Goal: Obtain resource: Download file/media

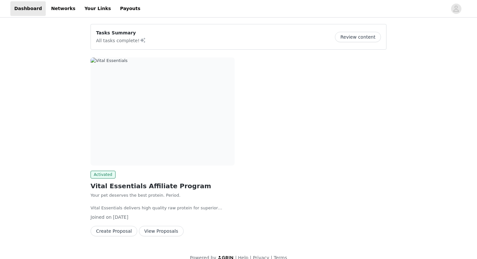
scroll to position [3, 0]
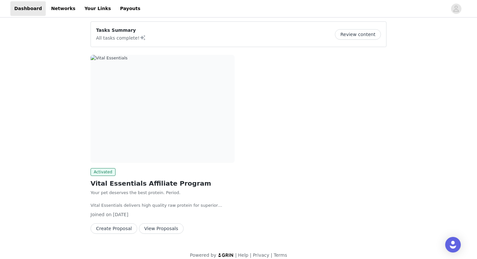
click at [161, 231] on button "View Proposals" at bounding box center [161, 228] width 45 height 10
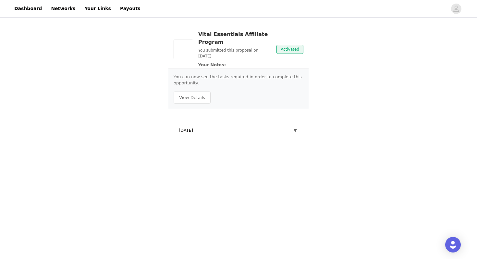
click at [213, 129] on div "[DATE] ▼" at bounding box center [239, 130] width 130 height 14
click at [294, 130] on span "▼" at bounding box center [295, 130] width 3 height 6
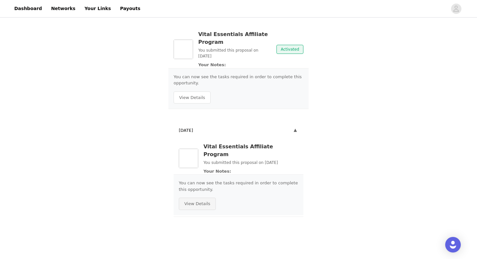
click at [202, 198] on button "View Details" at bounding box center [197, 204] width 37 height 12
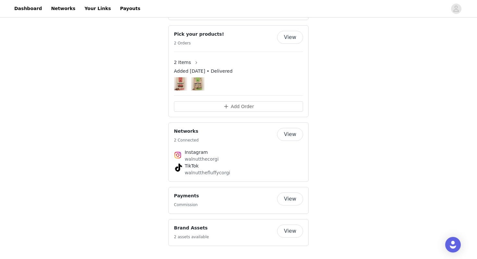
scroll to position [490, 0]
click at [289, 198] on button "View" at bounding box center [290, 198] width 26 height 13
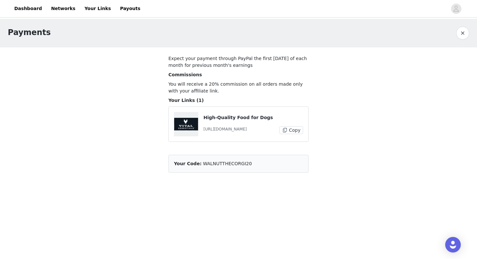
click at [460, 32] on button "button" at bounding box center [462, 33] width 13 height 13
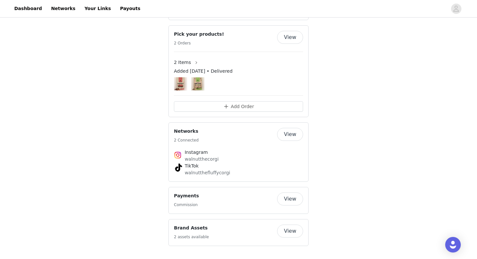
scroll to position [490, 0]
click at [290, 229] on button "View" at bounding box center [290, 230] width 26 height 13
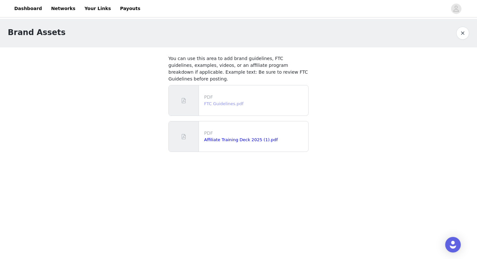
click at [214, 101] on link "FTC Guidelines.pdf" at bounding box center [223, 103] width 39 height 5
click at [221, 137] on link "Affiliate Training Deck 2025 (1).pdf" at bounding box center [241, 139] width 74 height 5
click at [461, 37] on button "button" at bounding box center [462, 33] width 13 height 13
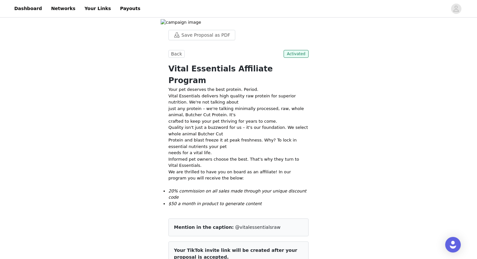
scroll to position [2, 0]
